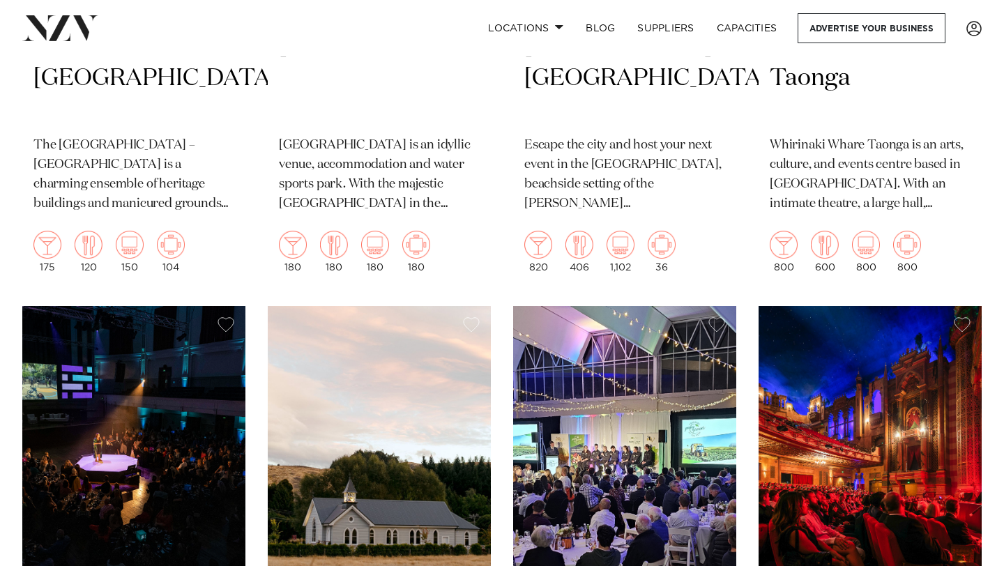
scroll to position [1312, 0]
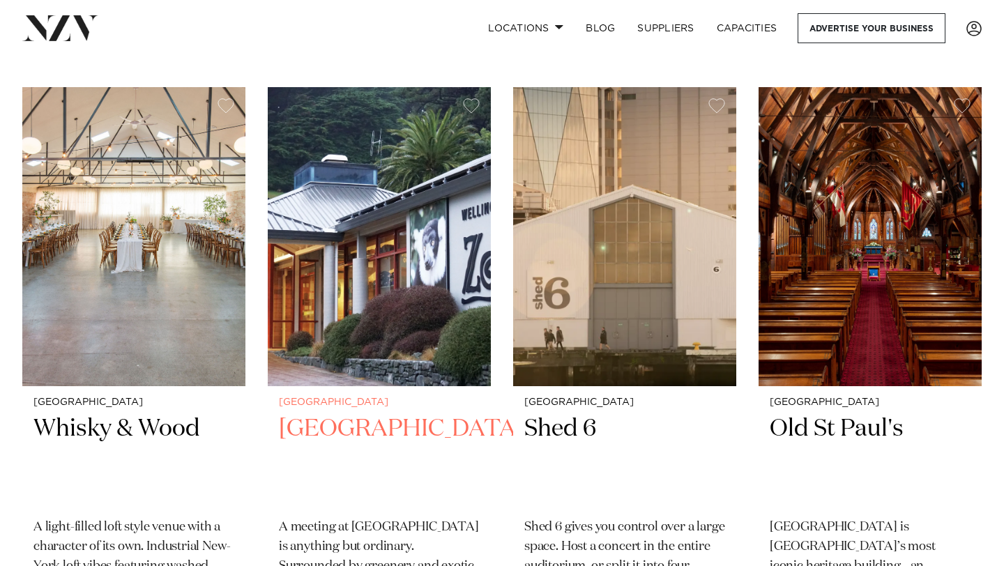
scroll to position [888, 0]
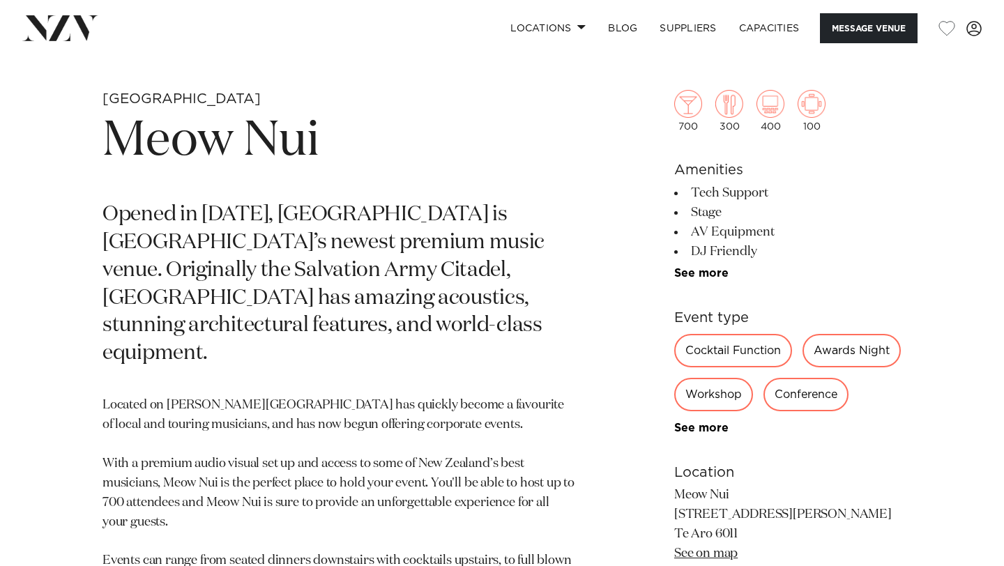
scroll to position [150, 0]
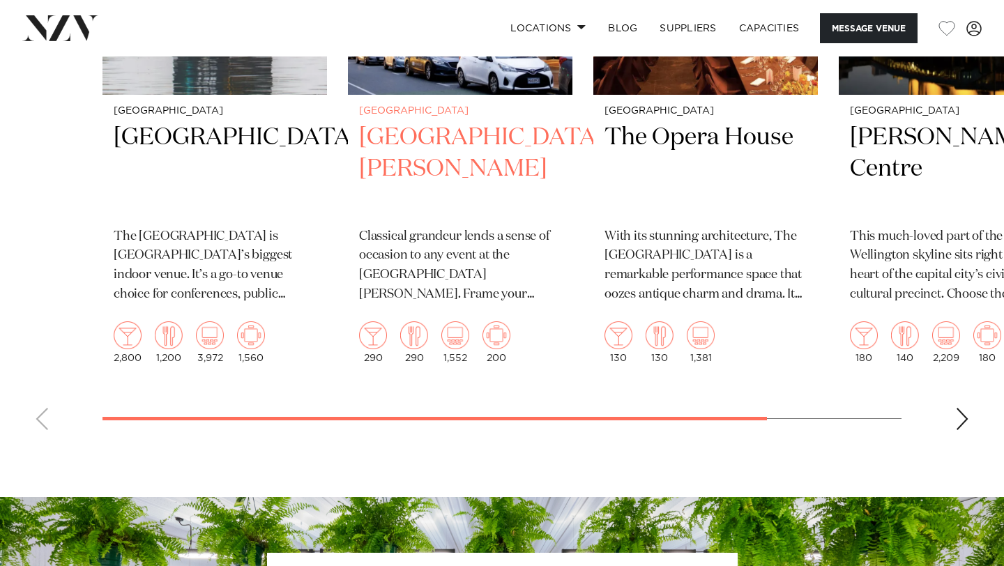
scroll to position [2639, 0]
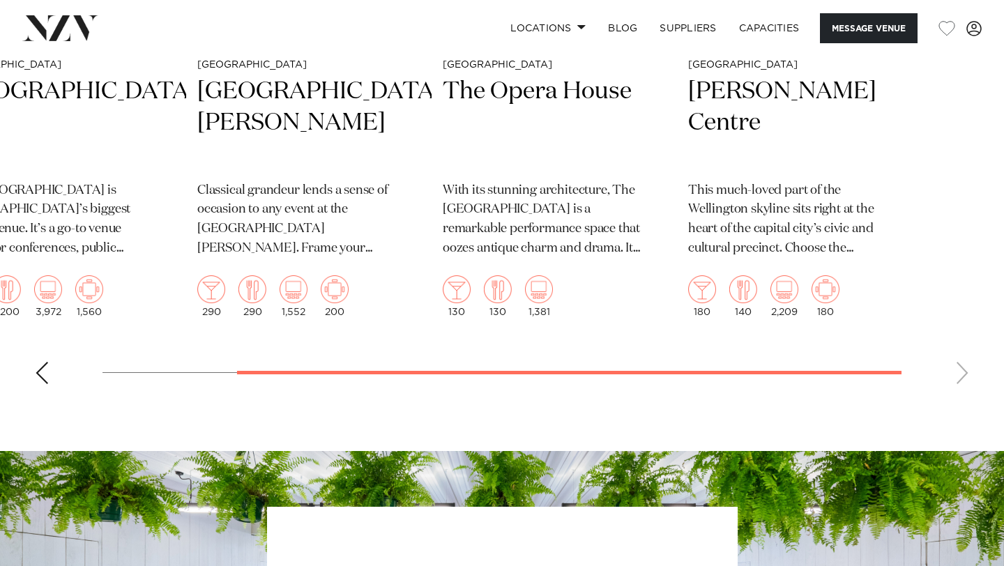
click at [882, 383] on swiper-container "Wellington TSB Arena The TSB Arena is Wellington’s biggest indoor venue. It’s a…" at bounding box center [502, 72] width 1004 height 648
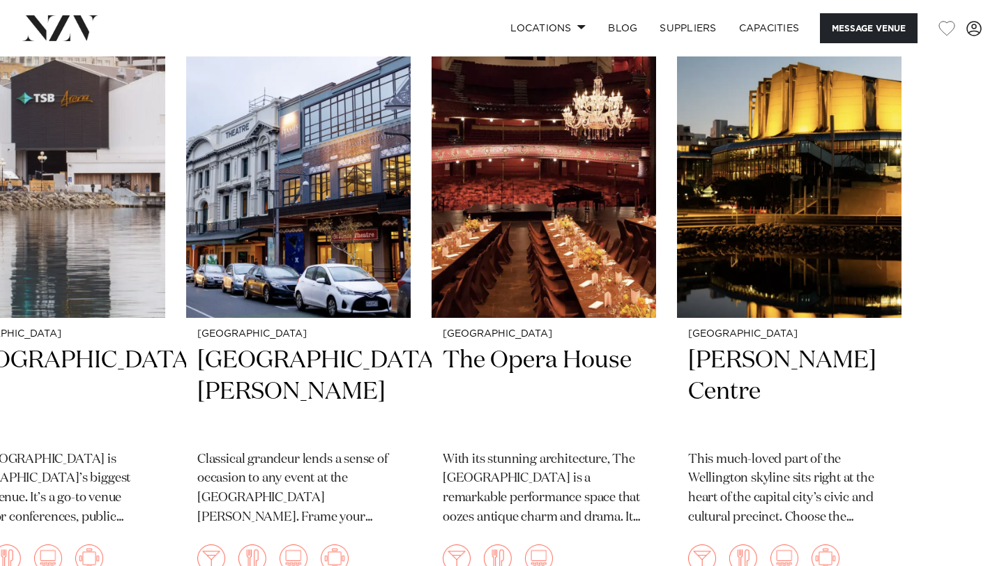
scroll to position [2366, 0]
